Goal: Task Accomplishment & Management: Manage account settings

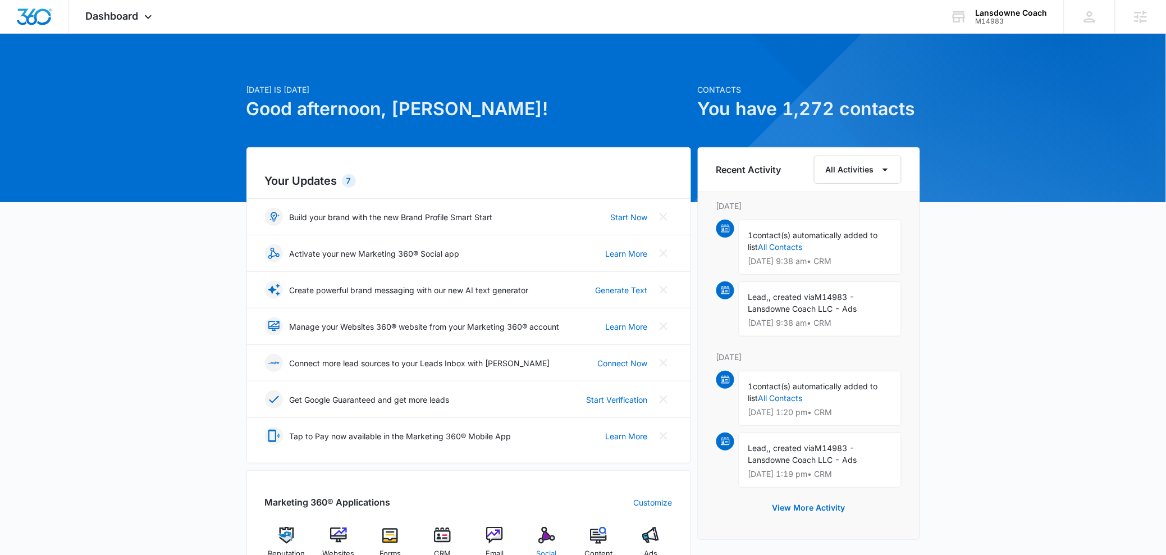
click at [543, 529] on img at bounding box center [546, 534] width 17 height 17
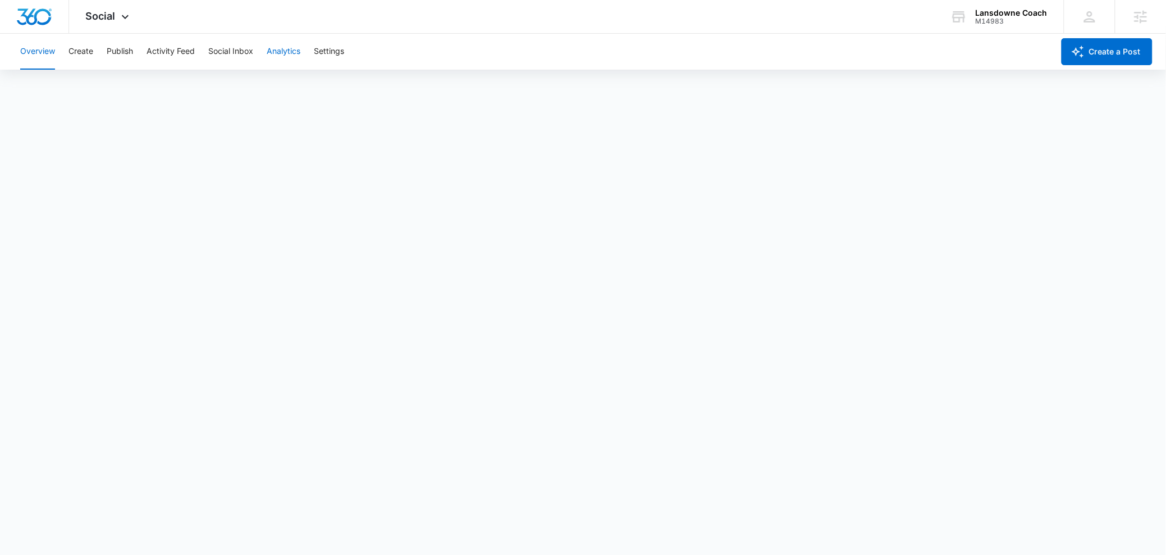
click at [287, 63] on button "Analytics" at bounding box center [284, 52] width 34 height 36
click at [370, 93] on button "Reports" at bounding box center [369, 85] width 29 height 31
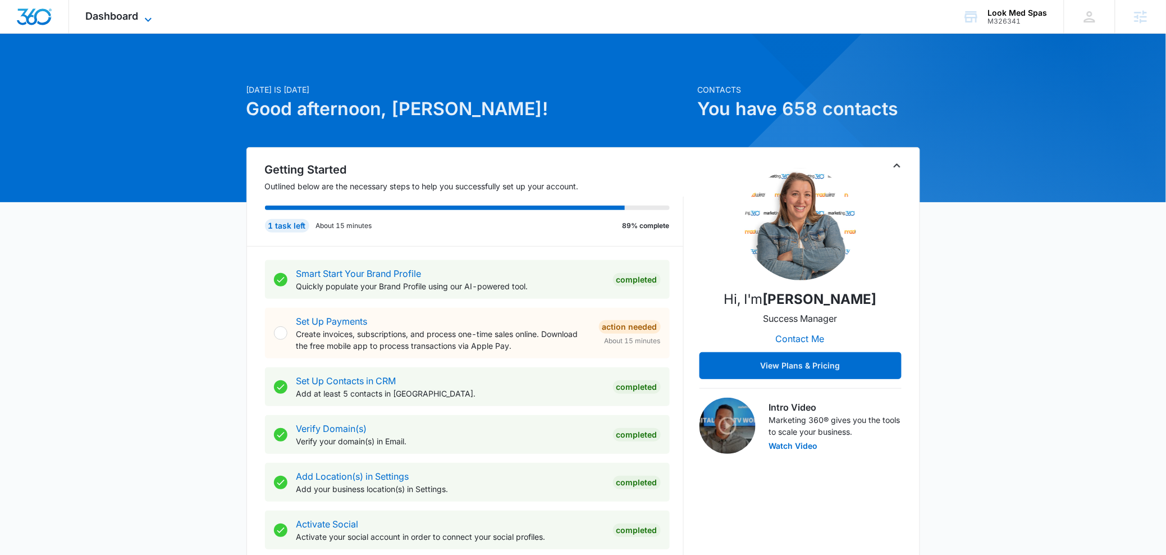
click at [134, 21] on span "Dashboard" at bounding box center [112, 16] width 53 height 12
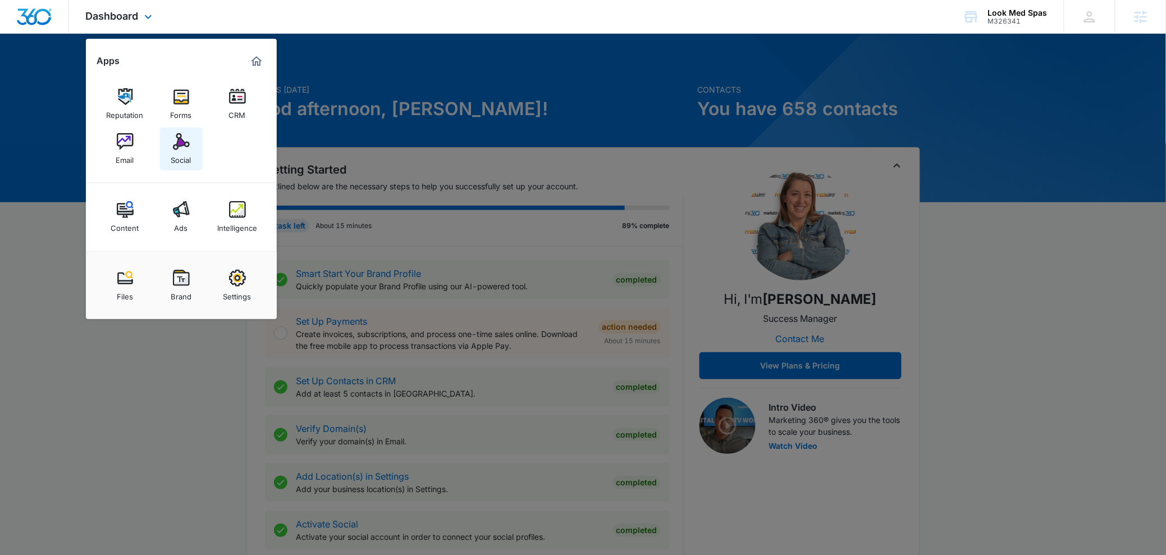
click at [194, 145] on link "Social" at bounding box center [181, 148] width 43 height 43
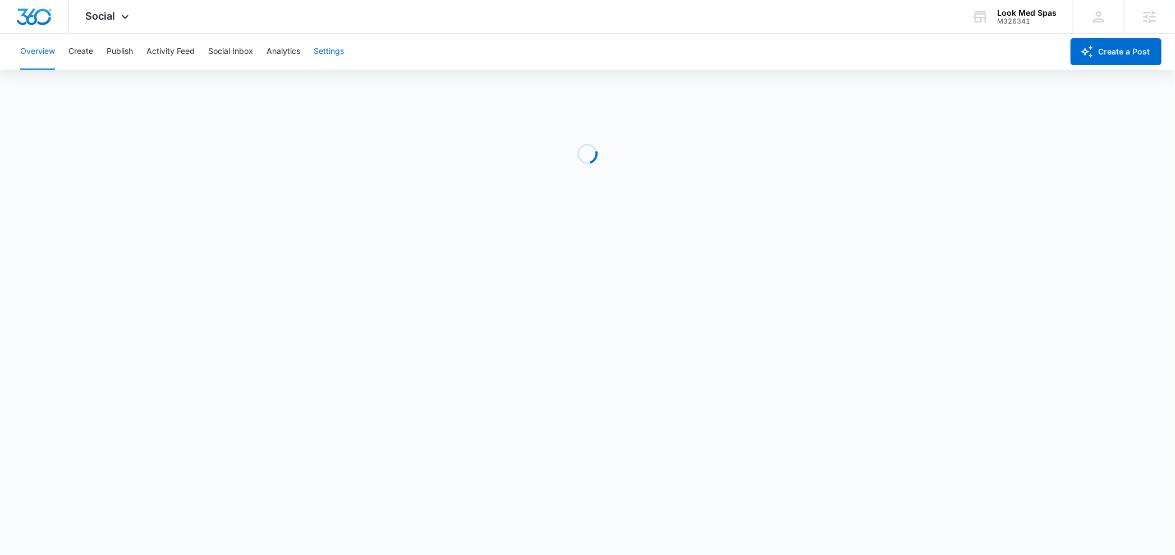
click at [331, 50] on button "Settings" at bounding box center [329, 52] width 30 height 36
click at [291, 54] on button "Analytics" at bounding box center [284, 52] width 34 height 36
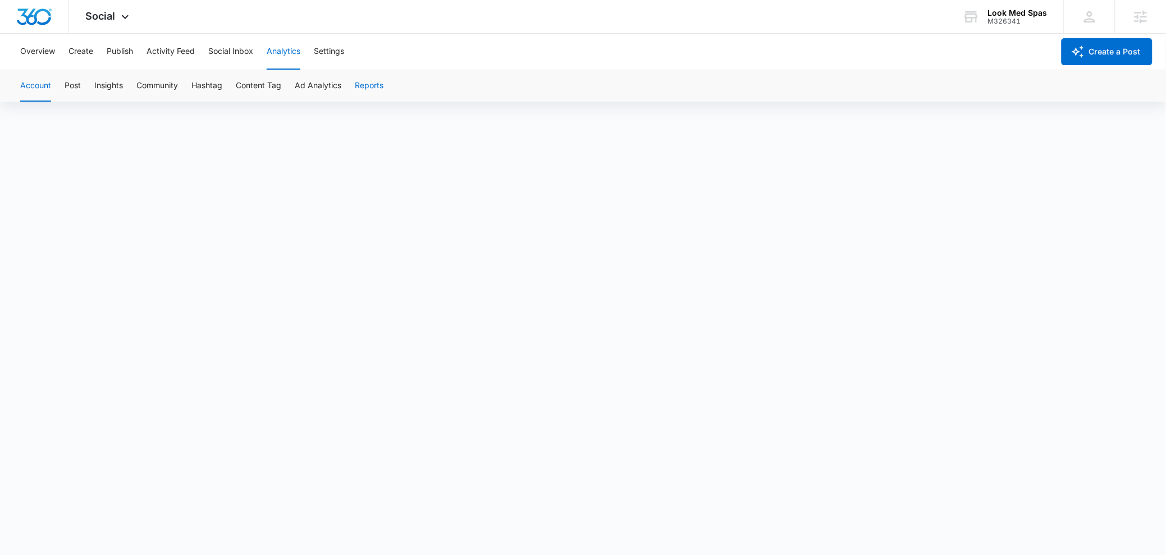
click at [373, 85] on button "Reports" at bounding box center [369, 85] width 29 height 31
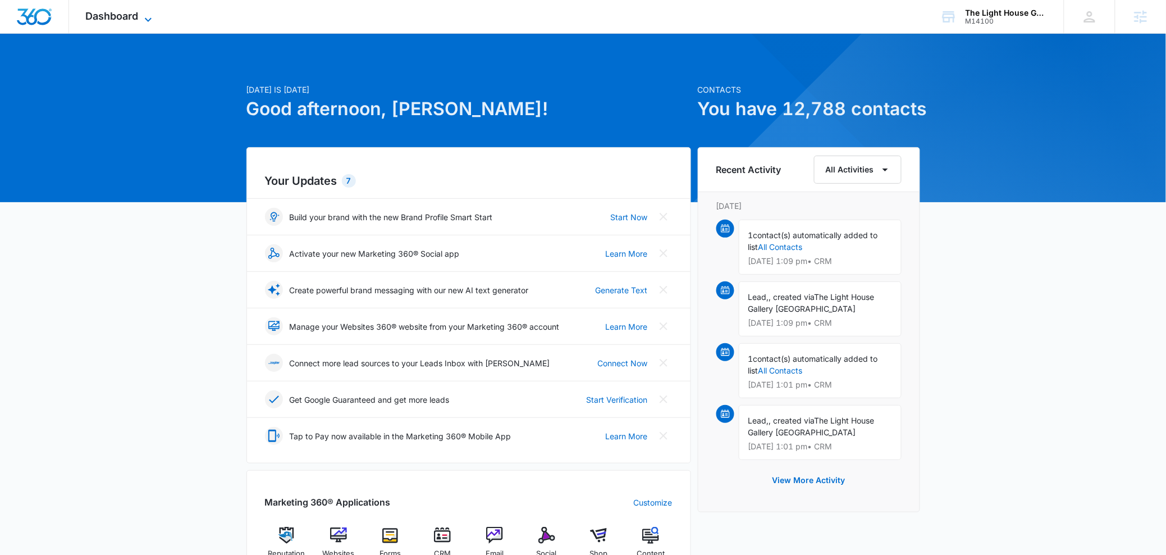
click at [126, 18] on span "Dashboard" at bounding box center [112, 16] width 53 height 12
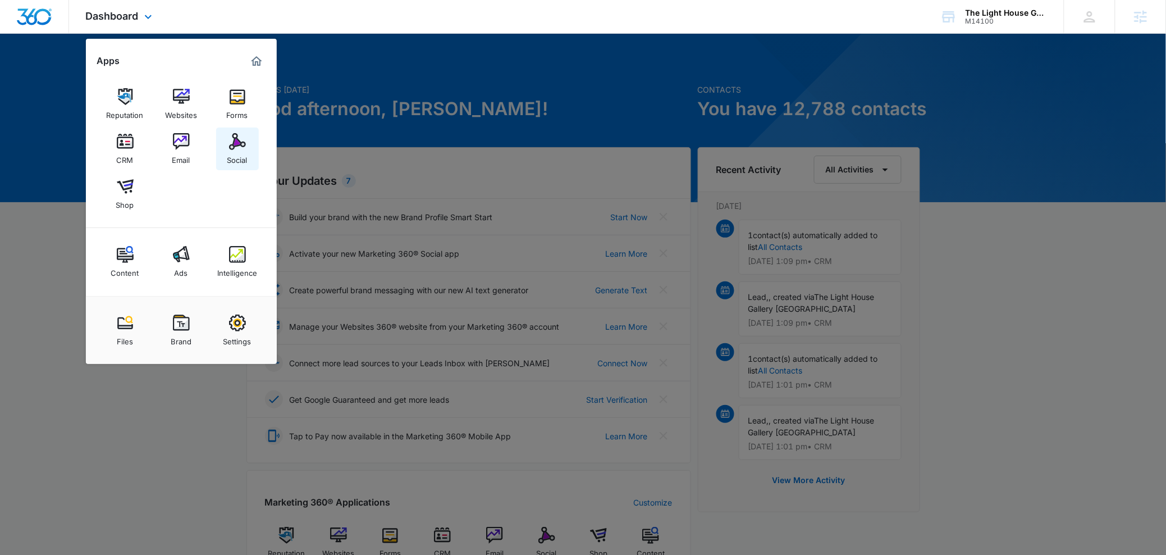
click at [218, 143] on link "Social" at bounding box center [237, 148] width 43 height 43
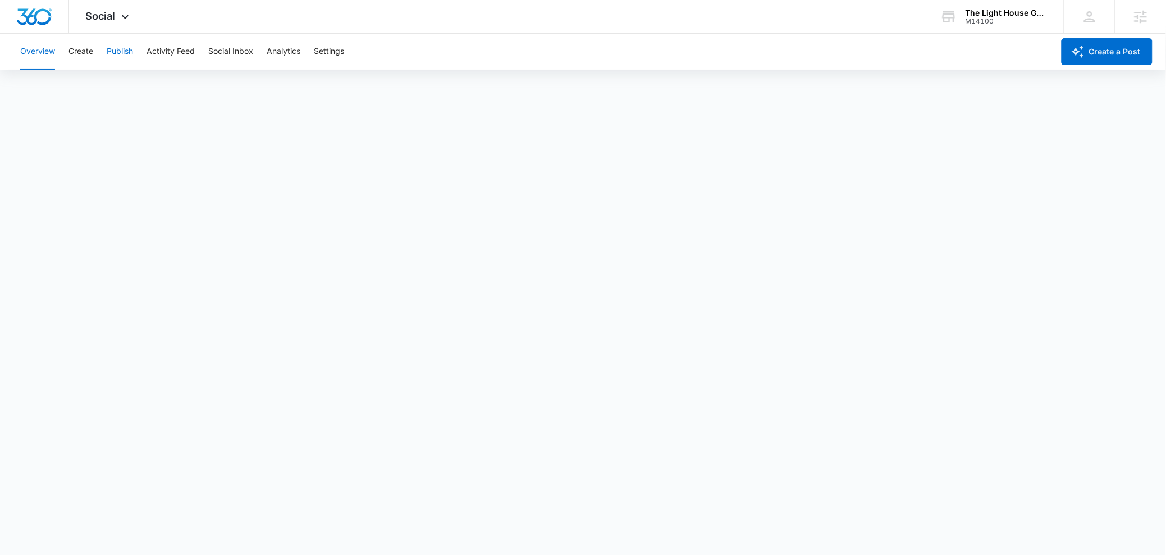
click at [113, 51] on button "Publish" at bounding box center [120, 52] width 26 height 36
click at [88, 95] on button "Schedules" at bounding box center [86, 85] width 38 height 31
click at [23, 89] on button "Calendar" at bounding box center [36, 85] width 33 height 31
